Goal: Obtain resource: Download file/media

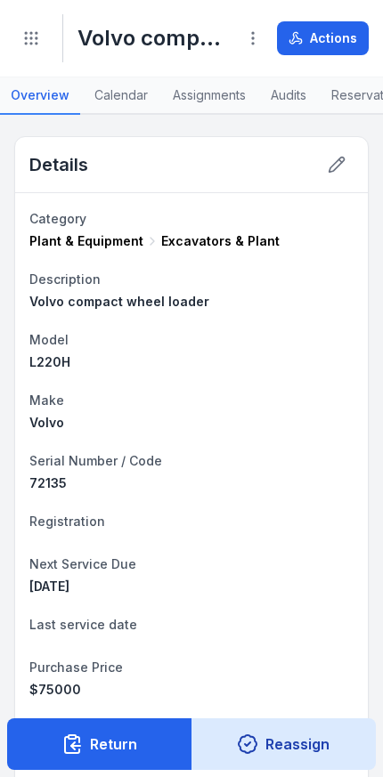
click at [34, 37] on icon "Toggle navigation" at bounding box center [31, 38] width 18 height 18
click at [36, 43] on circle "Toggle navigation" at bounding box center [37, 44] width 2 height 2
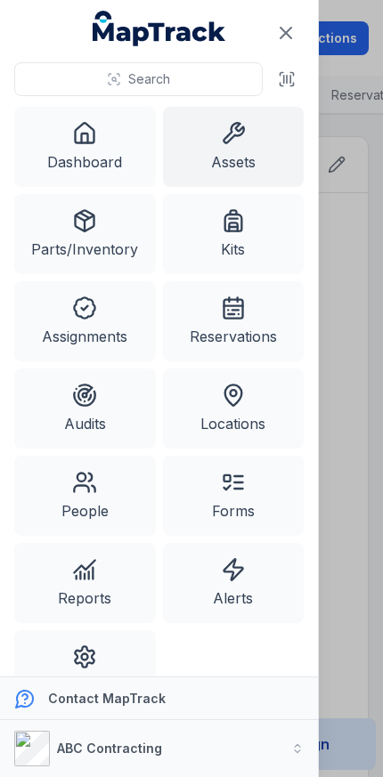
click at [233, 137] on icon at bounding box center [233, 133] width 20 height 20
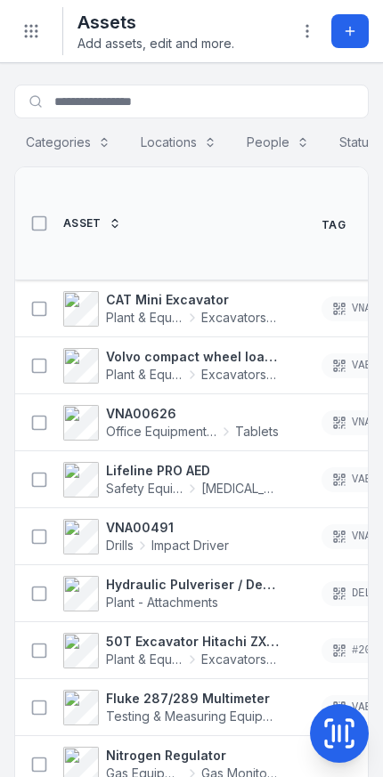
click at [209, 348] on strong "Volvo compact wheel loader" at bounding box center [192, 357] width 173 height 18
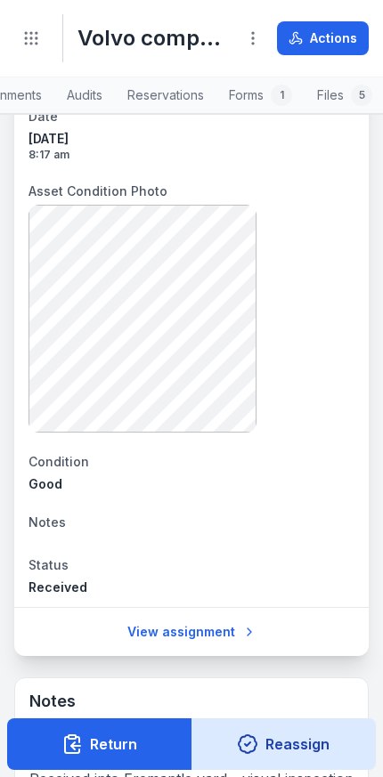
scroll to position [0, 208]
click at [266, 101] on link "Forms 1" at bounding box center [260, 95] width 85 height 37
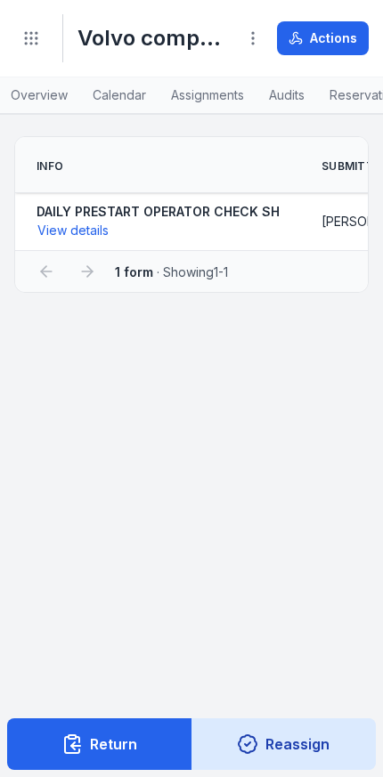
click at [55, 88] on link "Overview" at bounding box center [39, 95] width 78 height 37
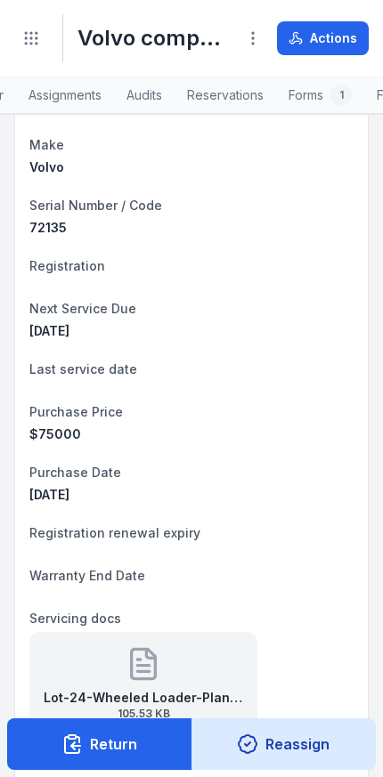
scroll to position [505, 0]
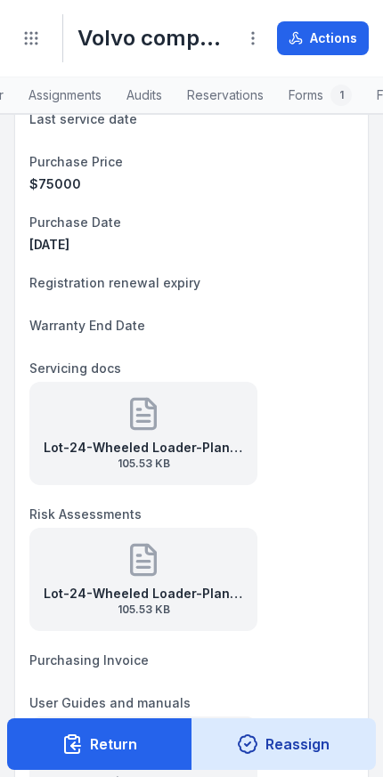
click at [187, 424] on div "Lot-24-Wheeled Loader-Plant Risk Assessment 105.53 KB" at bounding box center [143, 433] width 228 height 103
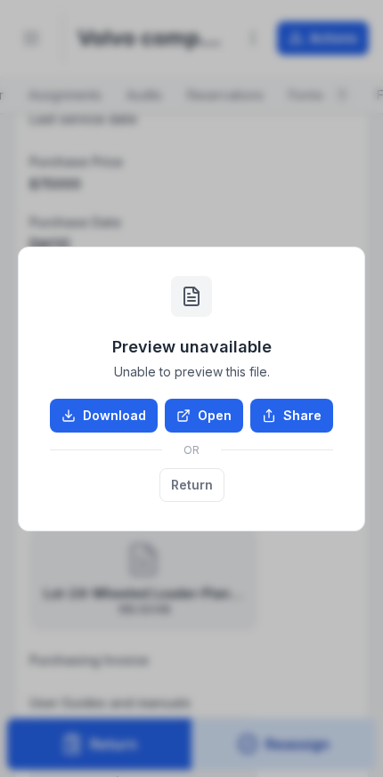
click at [208, 419] on link "Open" at bounding box center [204, 416] width 78 height 34
click at [196, 478] on button "Return" at bounding box center [191, 485] width 65 height 34
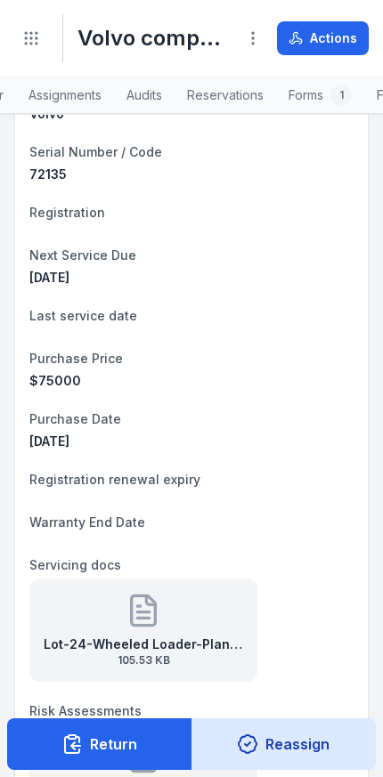
click at [312, 91] on link "Forms 1" at bounding box center [320, 95] width 85 height 37
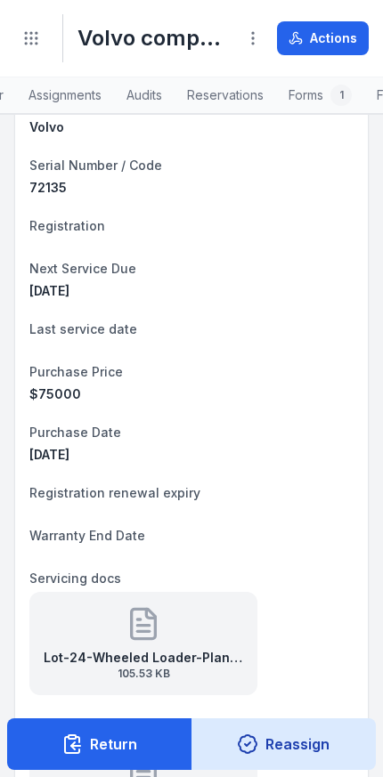
scroll to position [292, 0]
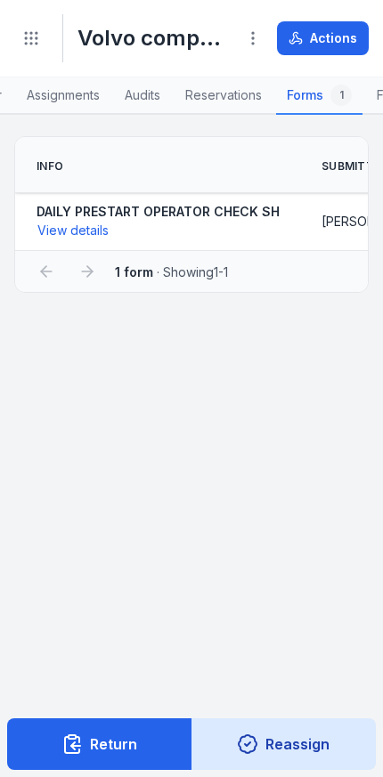
click at [211, 97] on link "Reservations" at bounding box center [223, 95] width 98 height 37
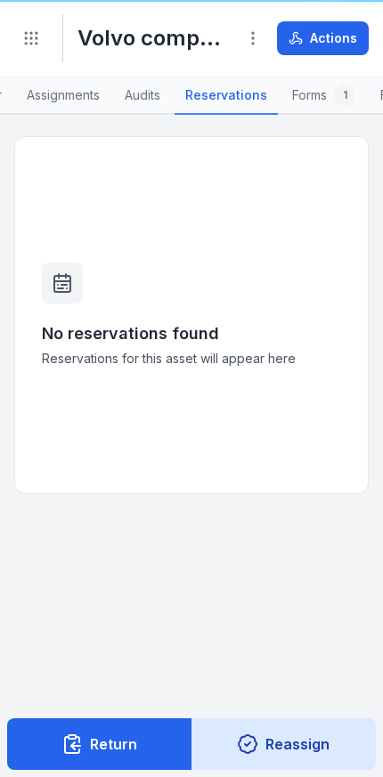
click at [319, 95] on link "Forms 1" at bounding box center [323, 95] width 85 height 37
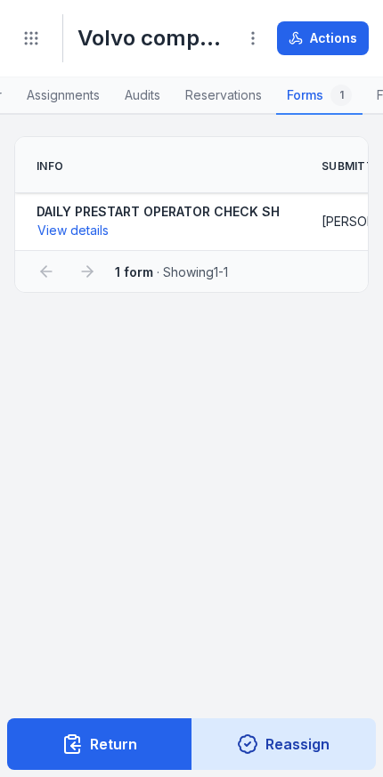
click at [60, 233] on button "View details" at bounding box center [72, 231] width 73 height 20
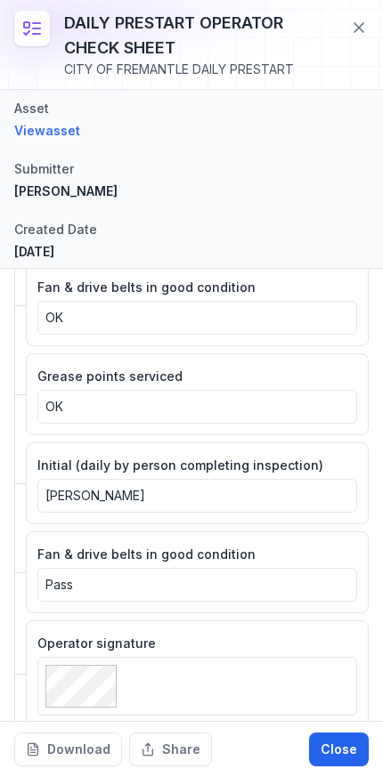
scroll to position [1480, 0]
click at [165, 734] on button "Share" at bounding box center [170, 749] width 83 height 34
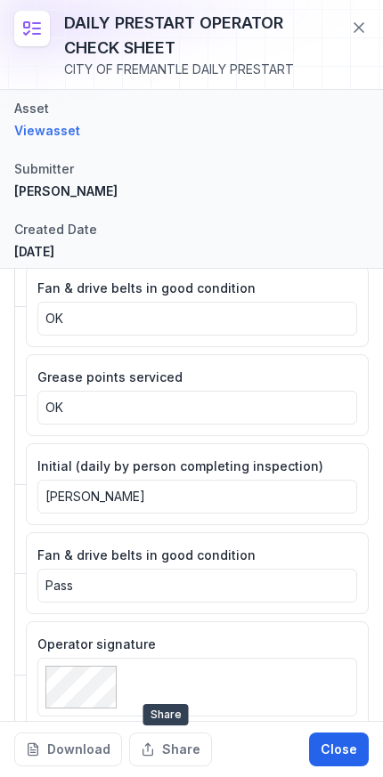
click at [65, 749] on button "Download" at bounding box center [68, 749] width 108 height 34
